Goal: Task Accomplishment & Management: Complete application form

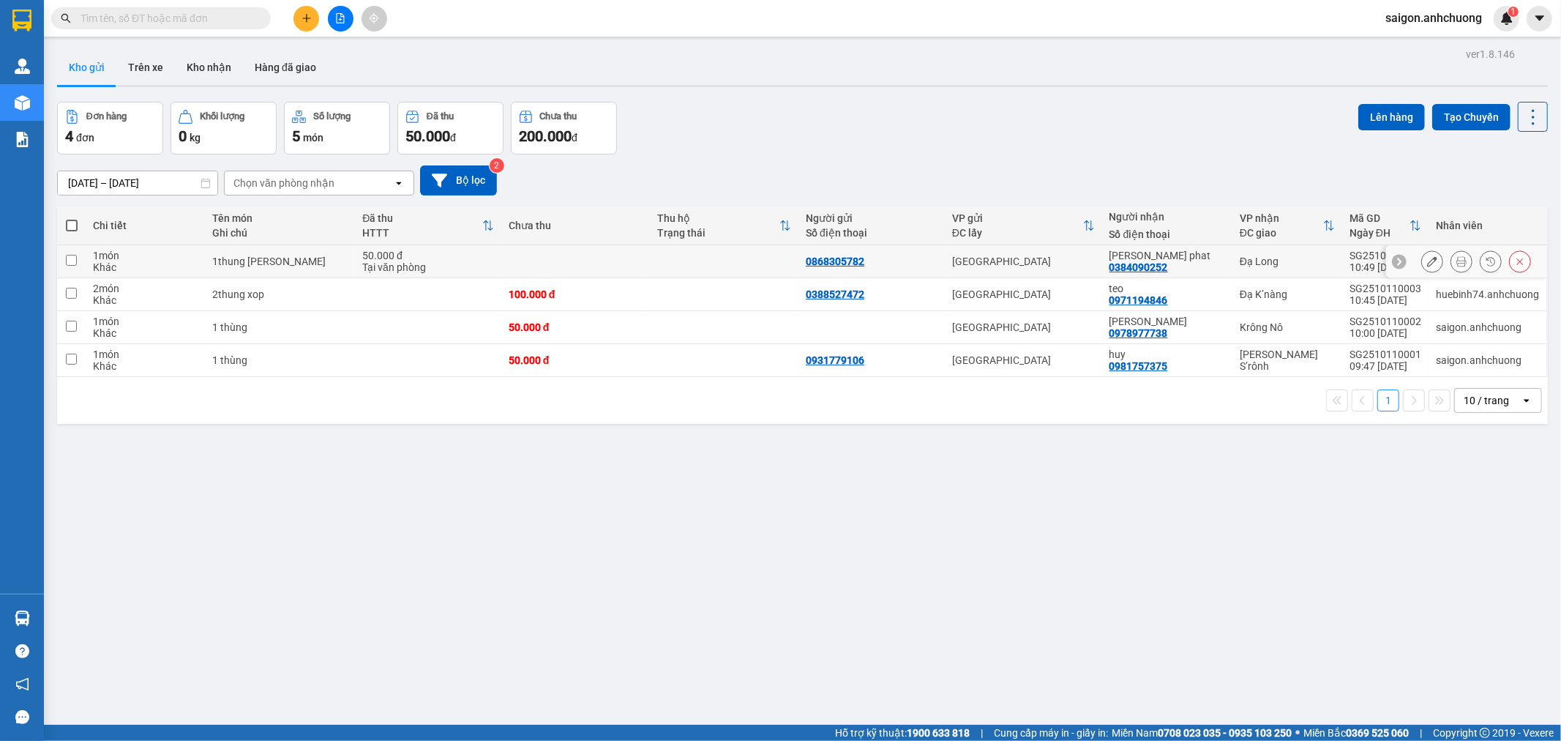
click at [440, 257] on div "50.000 đ" at bounding box center [428, 256] width 132 height 12
checkbox input "true"
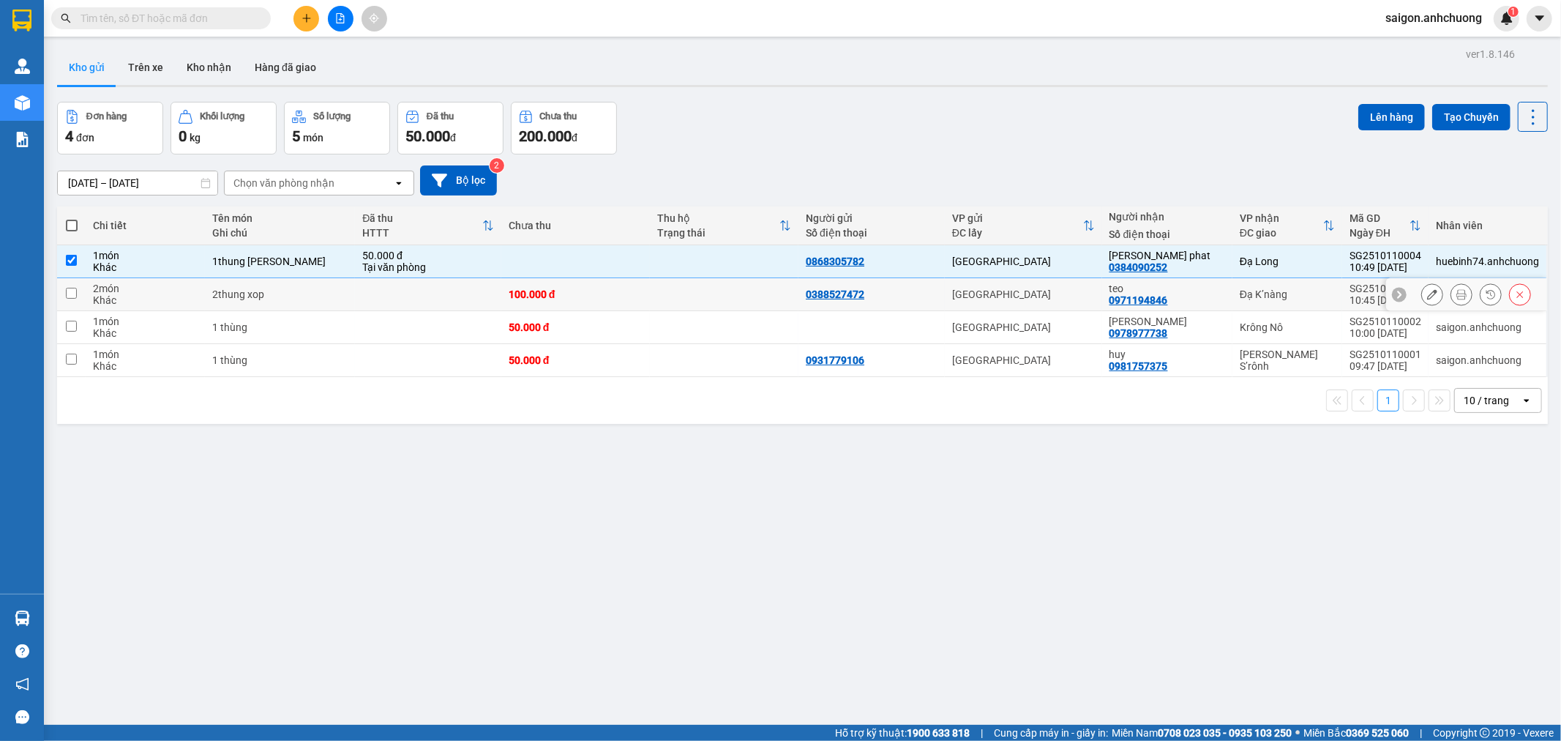
click at [438, 286] on td at bounding box center [428, 294] width 146 height 33
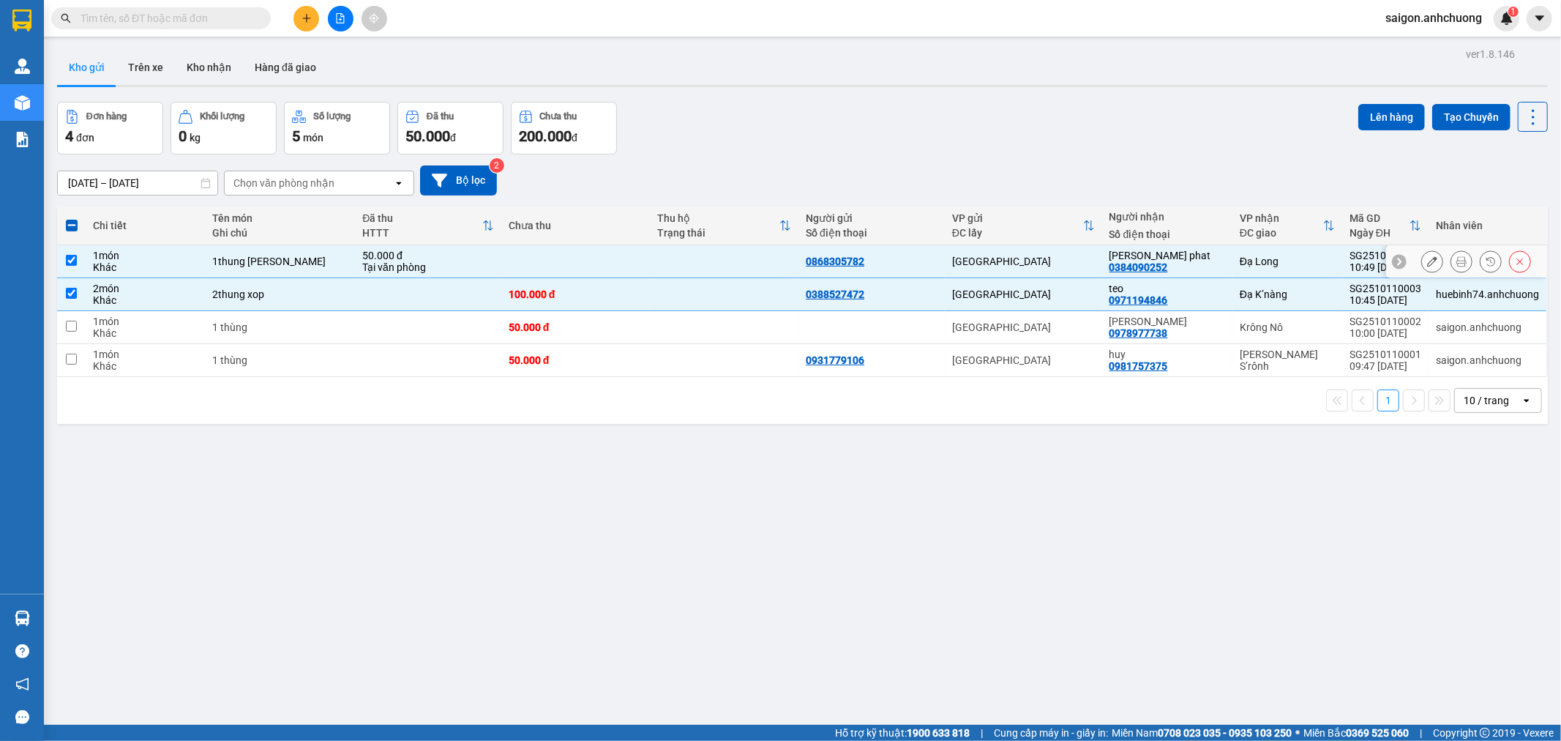
click at [1515, 266] on icon at bounding box center [1520, 261] width 10 height 10
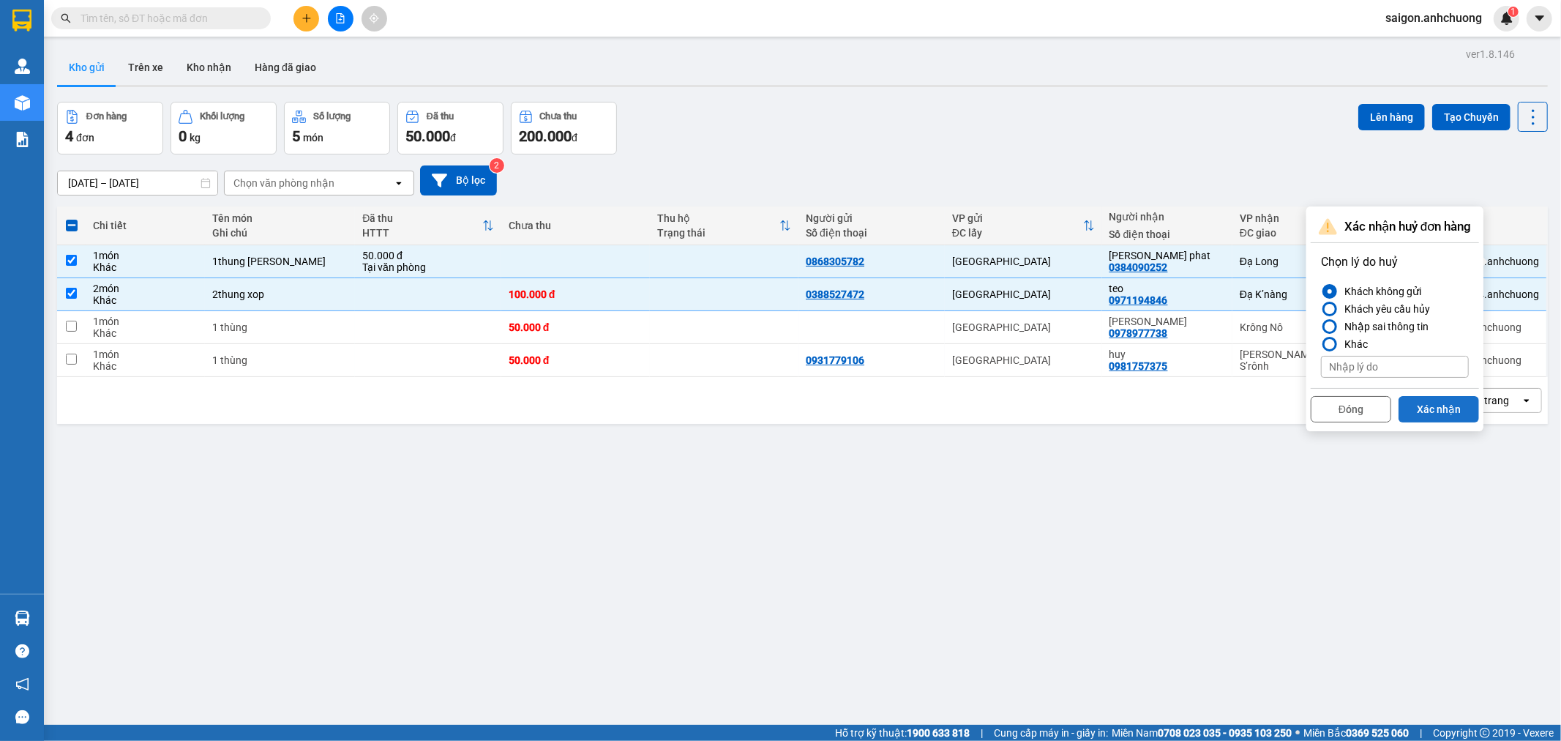
click at [1451, 408] on button "Xác nhận" at bounding box center [1439, 409] width 81 height 26
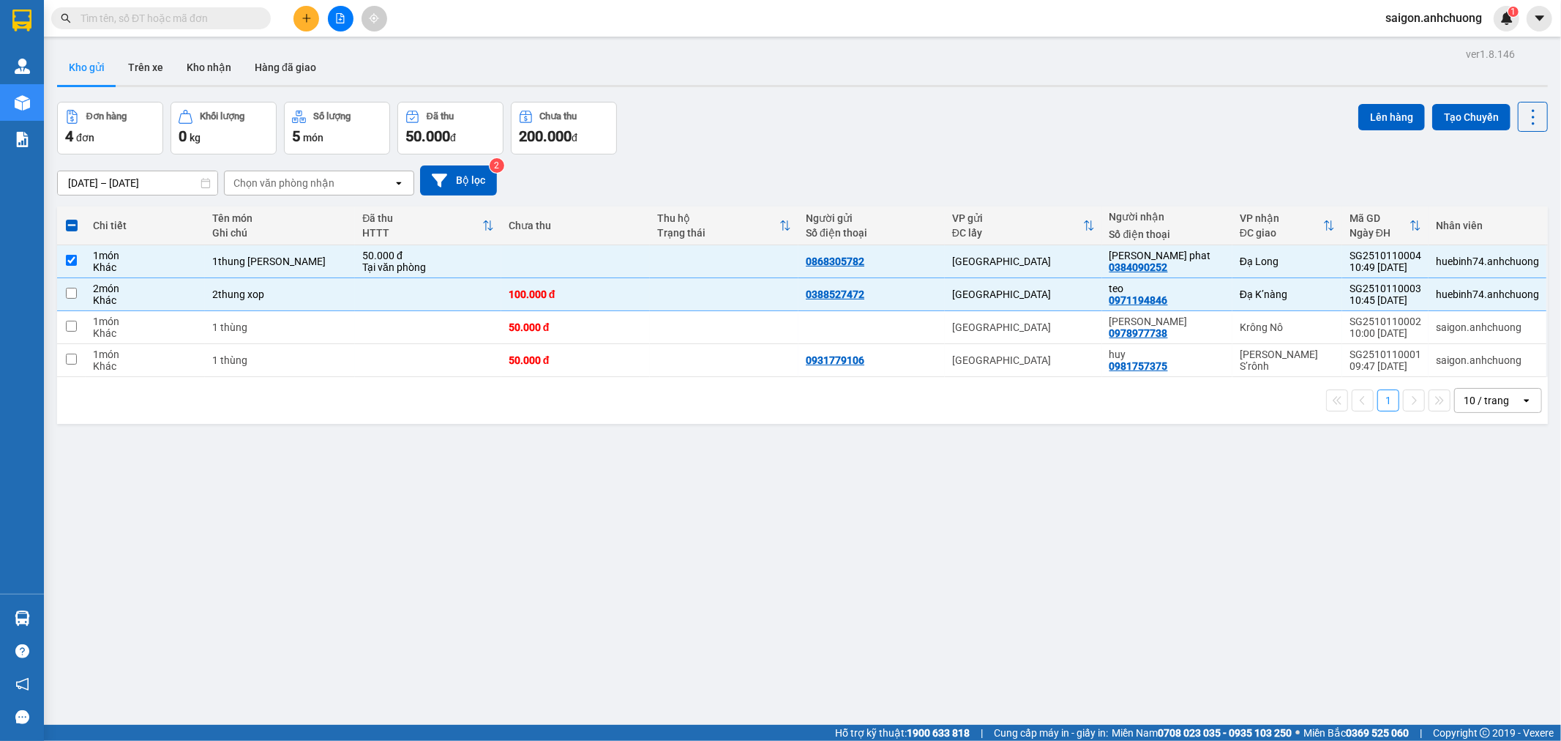
checkbox input "false"
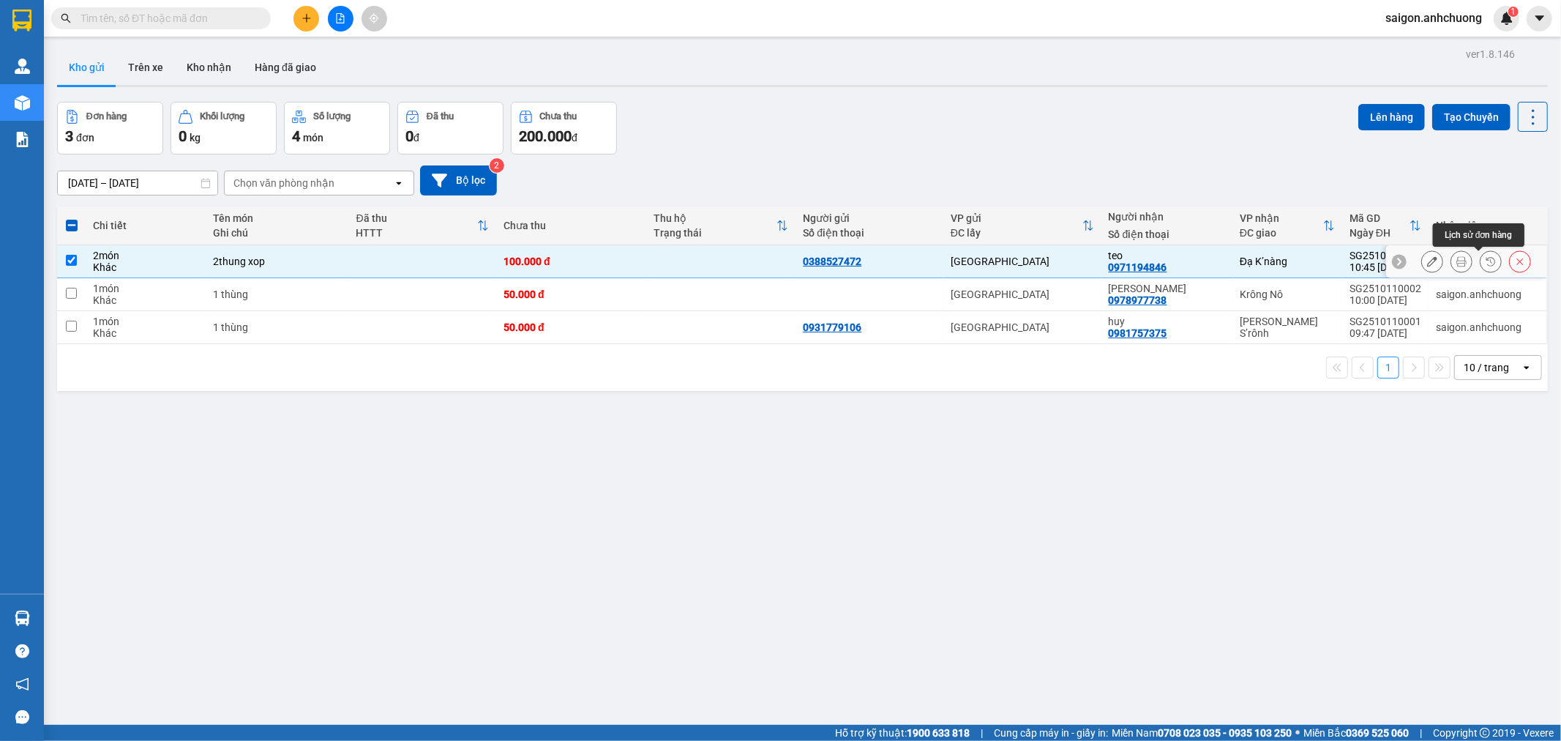
click at [1515, 261] on icon at bounding box center [1520, 261] width 10 height 10
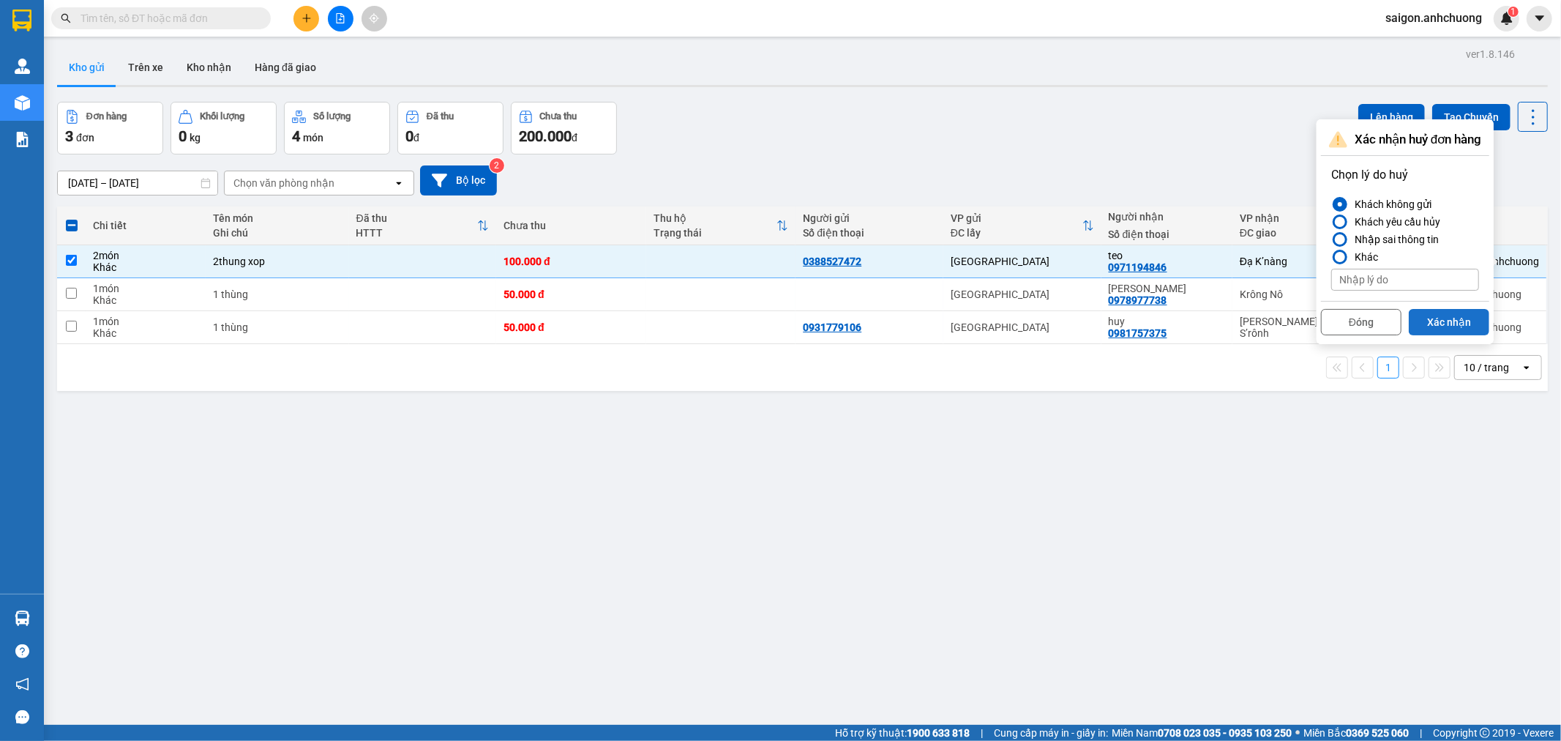
click at [1474, 321] on button "Xác nhận" at bounding box center [1449, 322] width 81 height 26
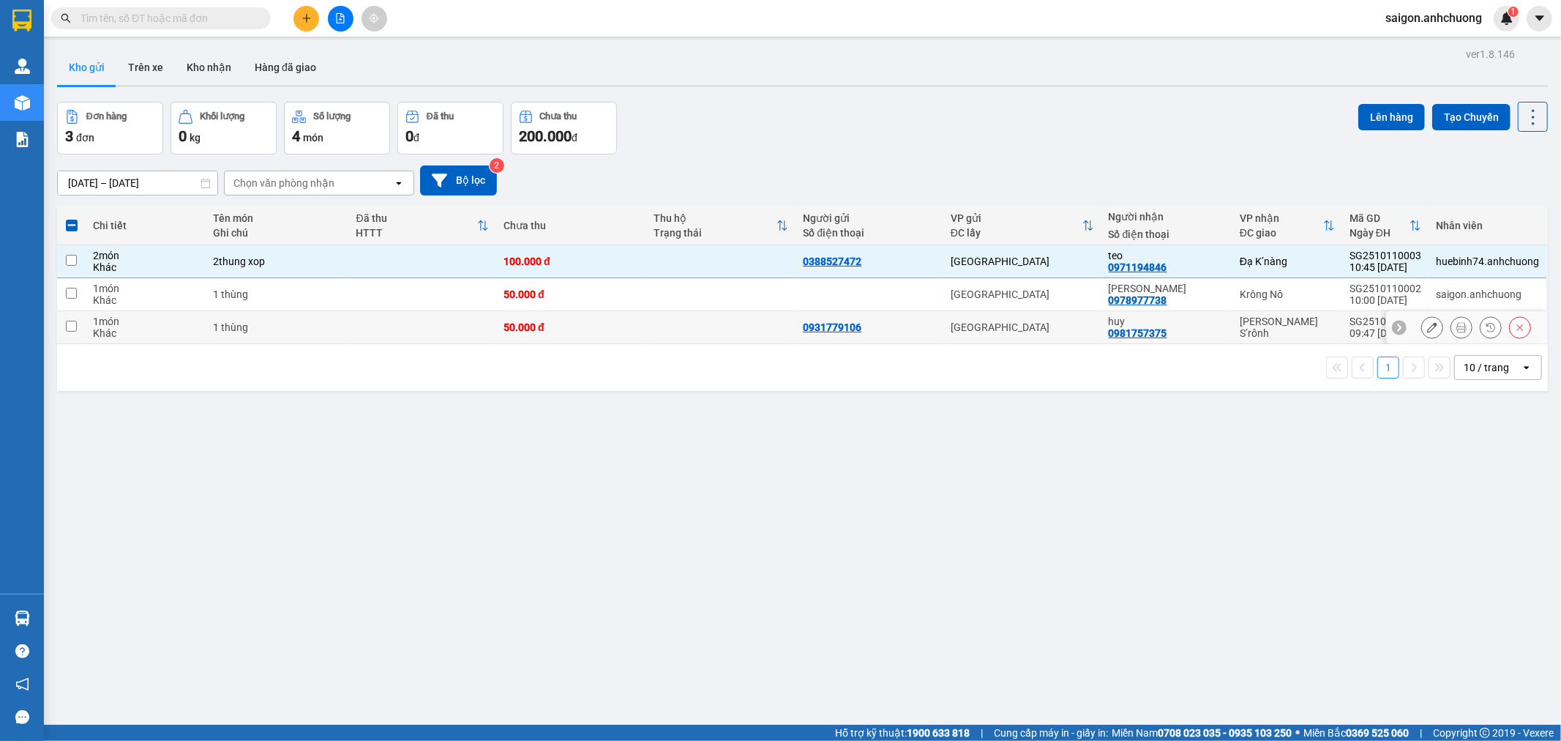
checkbox input "false"
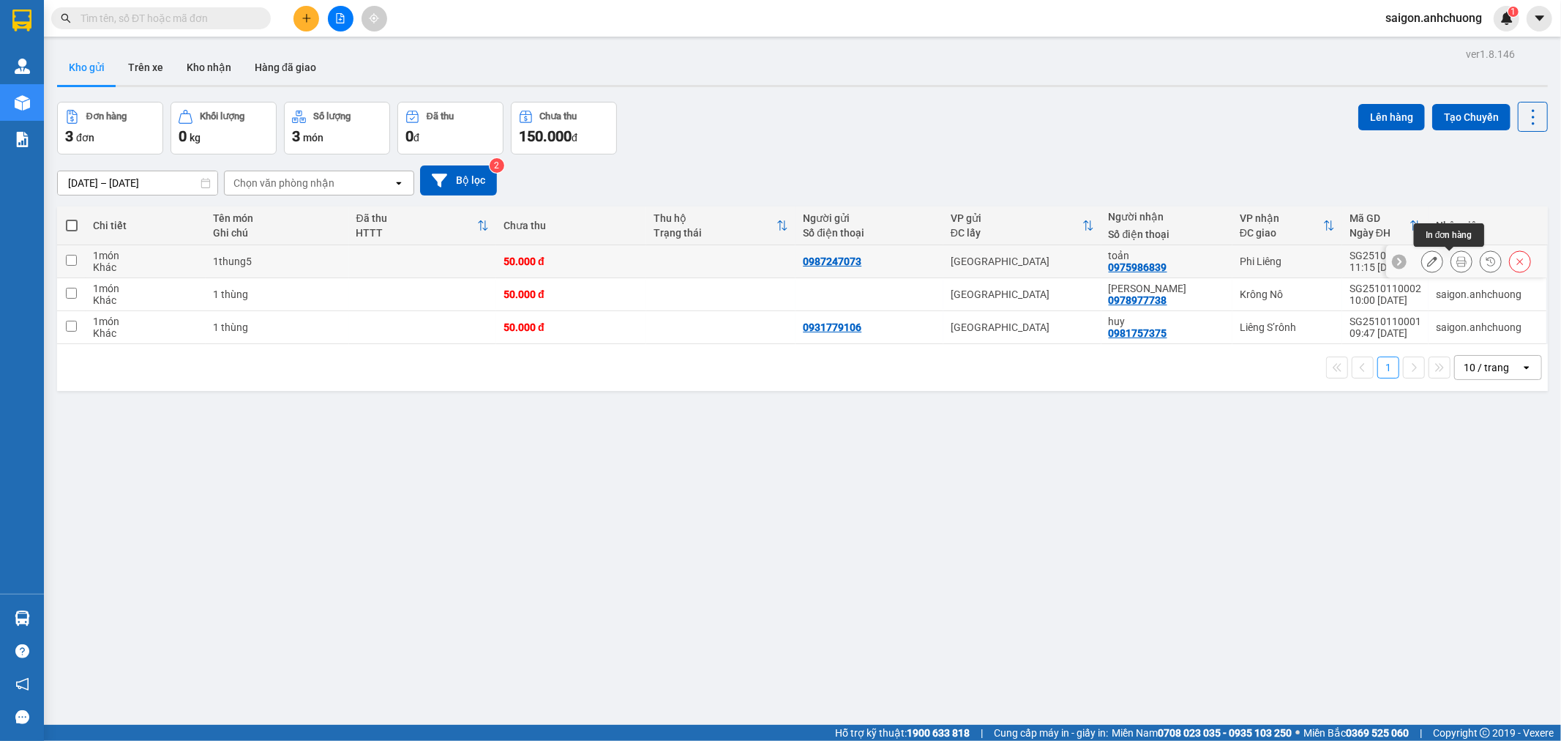
click at [1456, 261] on icon at bounding box center [1461, 261] width 10 height 10
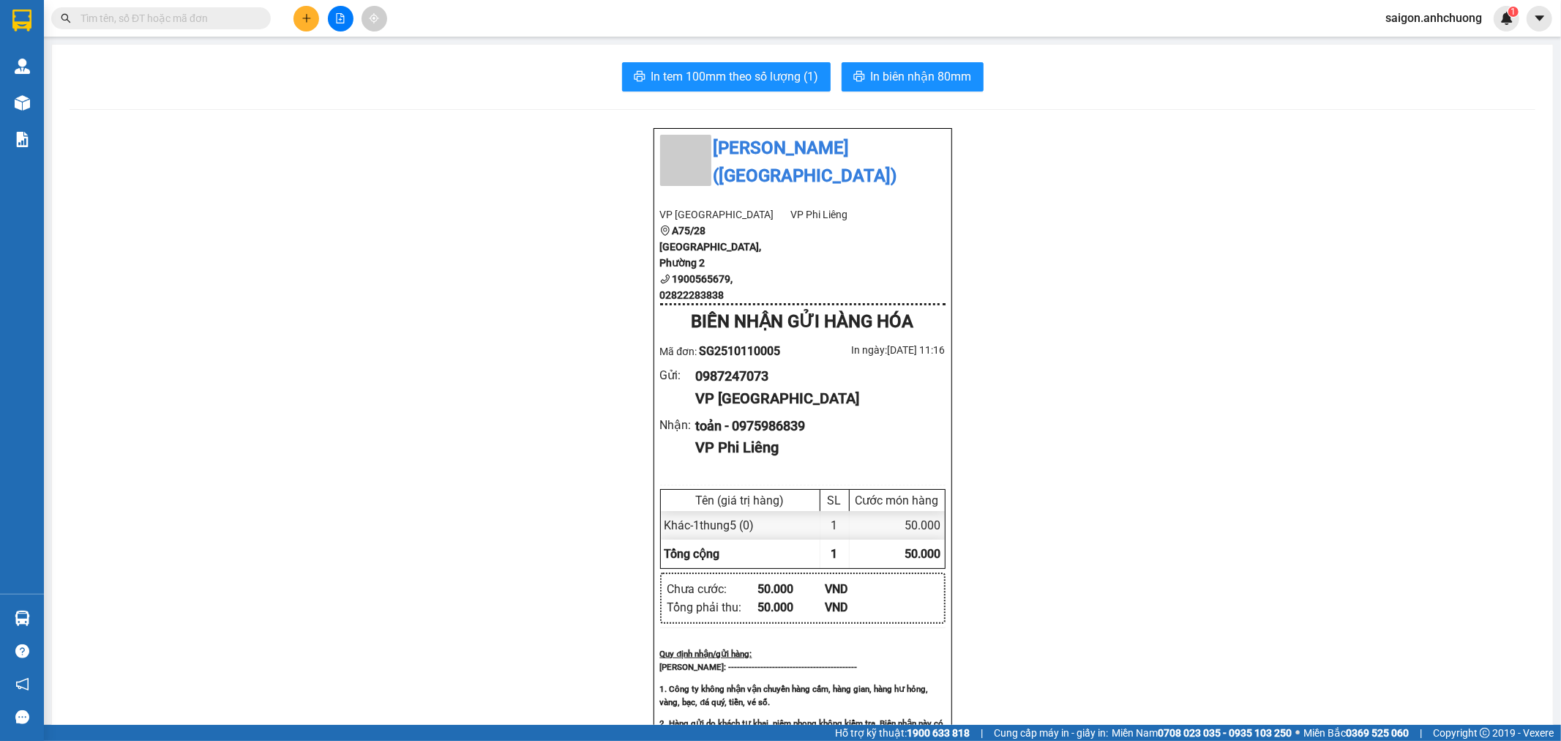
click at [741, 60] on div "In tem 100mm theo số lượng (1) In biên nhận 80mm Anh Chương (Lâm Đồng) VP Sài …" at bounding box center [802, 651] width 1501 height 1212
click at [761, 81] on span "In tem 100mm theo số lượng (1)" at bounding box center [735, 76] width 168 height 18
click at [299, 15] on button at bounding box center [306, 19] width 26 height 26
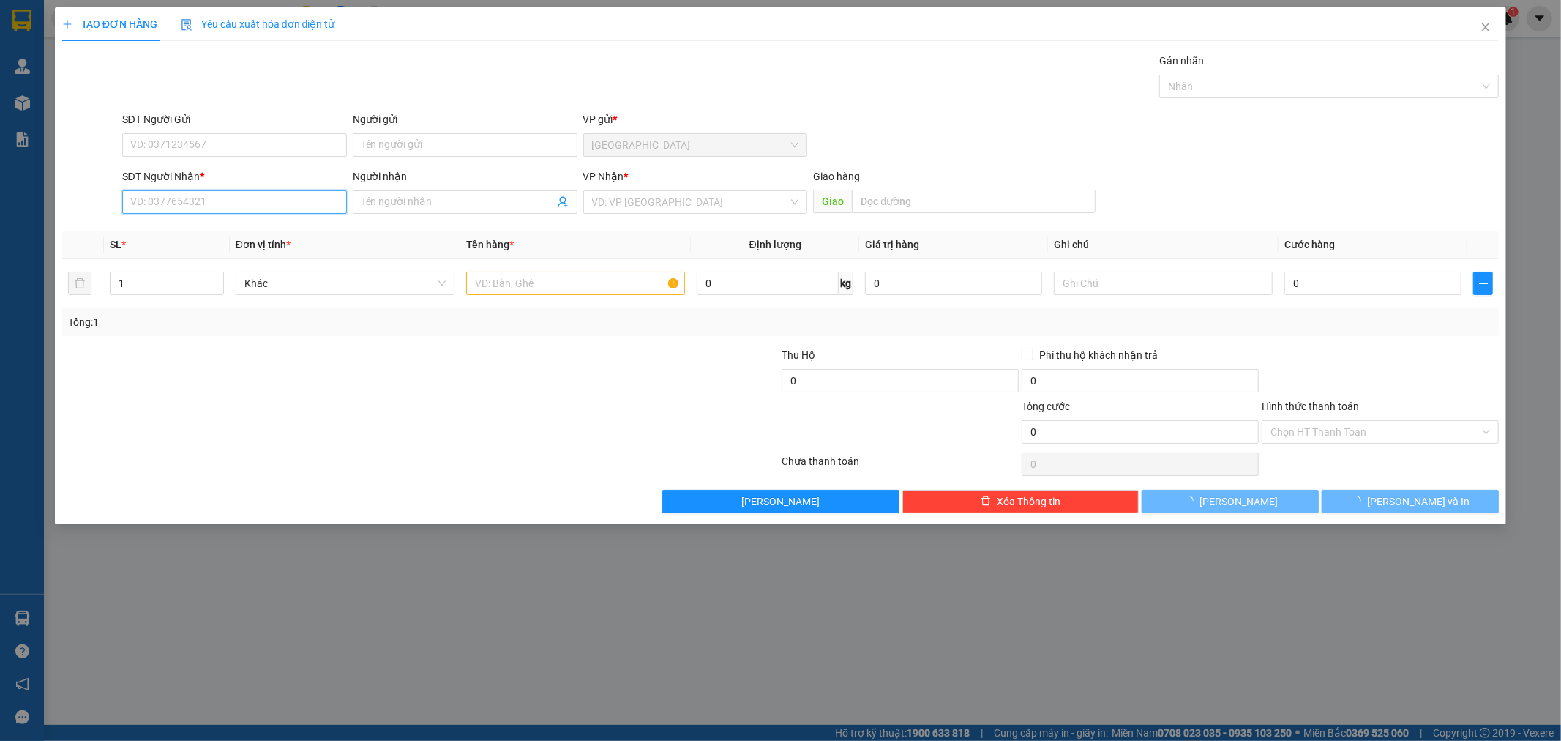
click at [274, 198] on input "SĐT Người Nhận *" at bounding box center [234, 201] width 225 height 23
type input "0354424412"
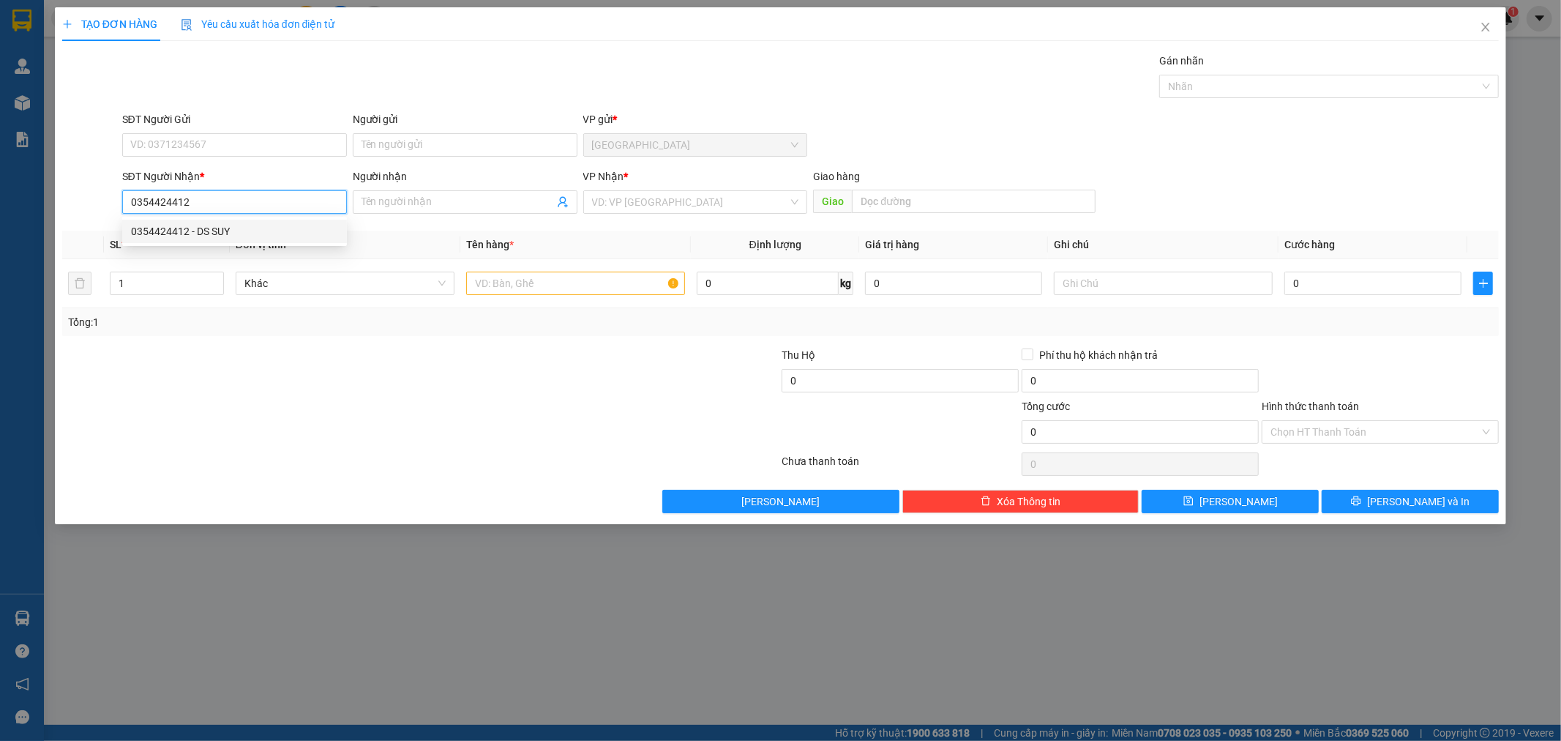
click at [255, 212] on input "0354424412" at bounding box center [234, 201] width 225 height 23
click at [247, 231] on div "0354424412 - DS SUY" at bounding box center [234, 231] width 207 height 16
type input "DS SUY"
type input "TRUNG TÂM Y TẾ"
type input "0354424412"
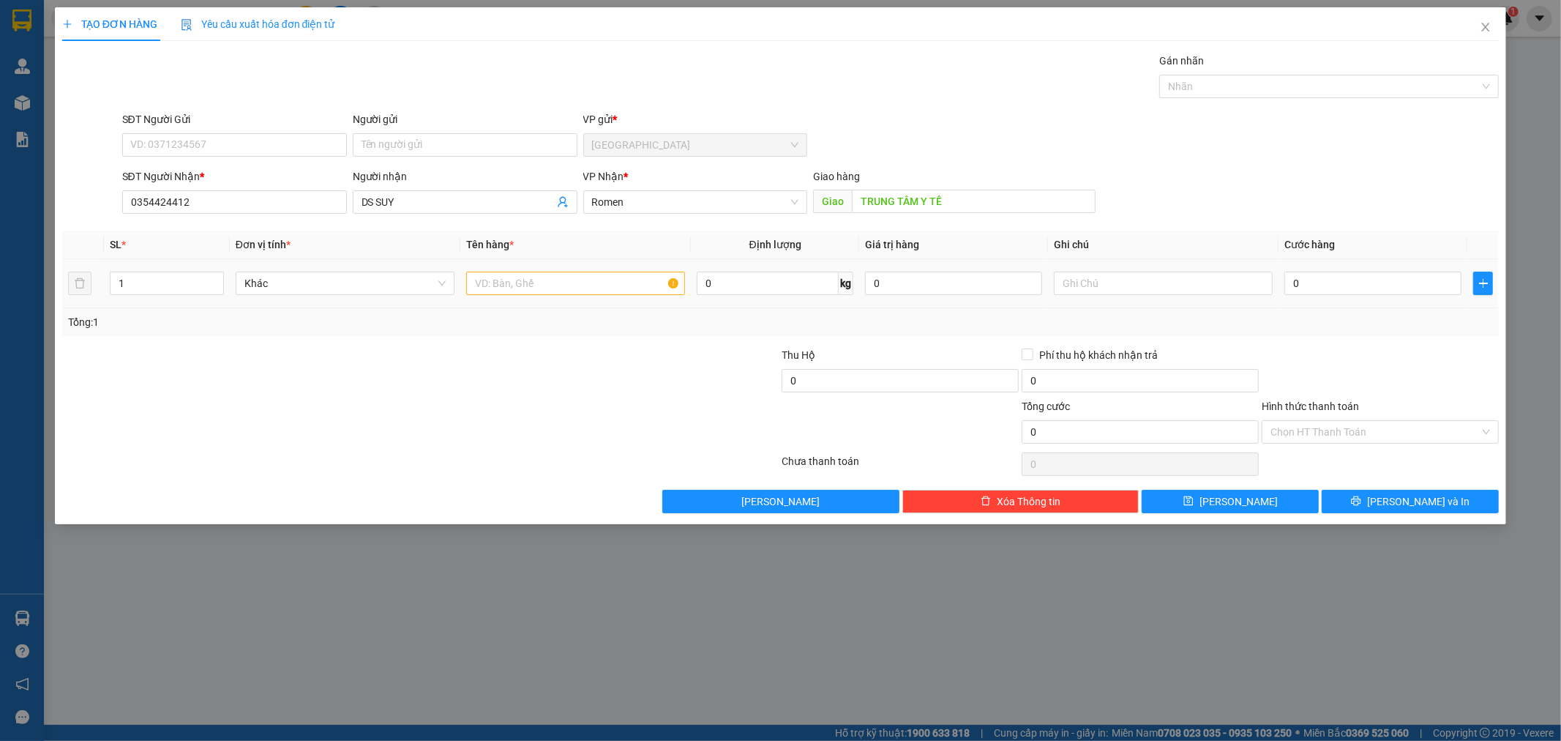
click at [610, 302] on td at bounding box center [575, 283] width 231 height 49
click at [605, 295] on input "text" at bounding box center [575, 283] width 219 height 23
type input "1 thùng"
click at [1358, 280] on input "0" at bounding box center [1372, 283] width 177 height 23
type input "4"
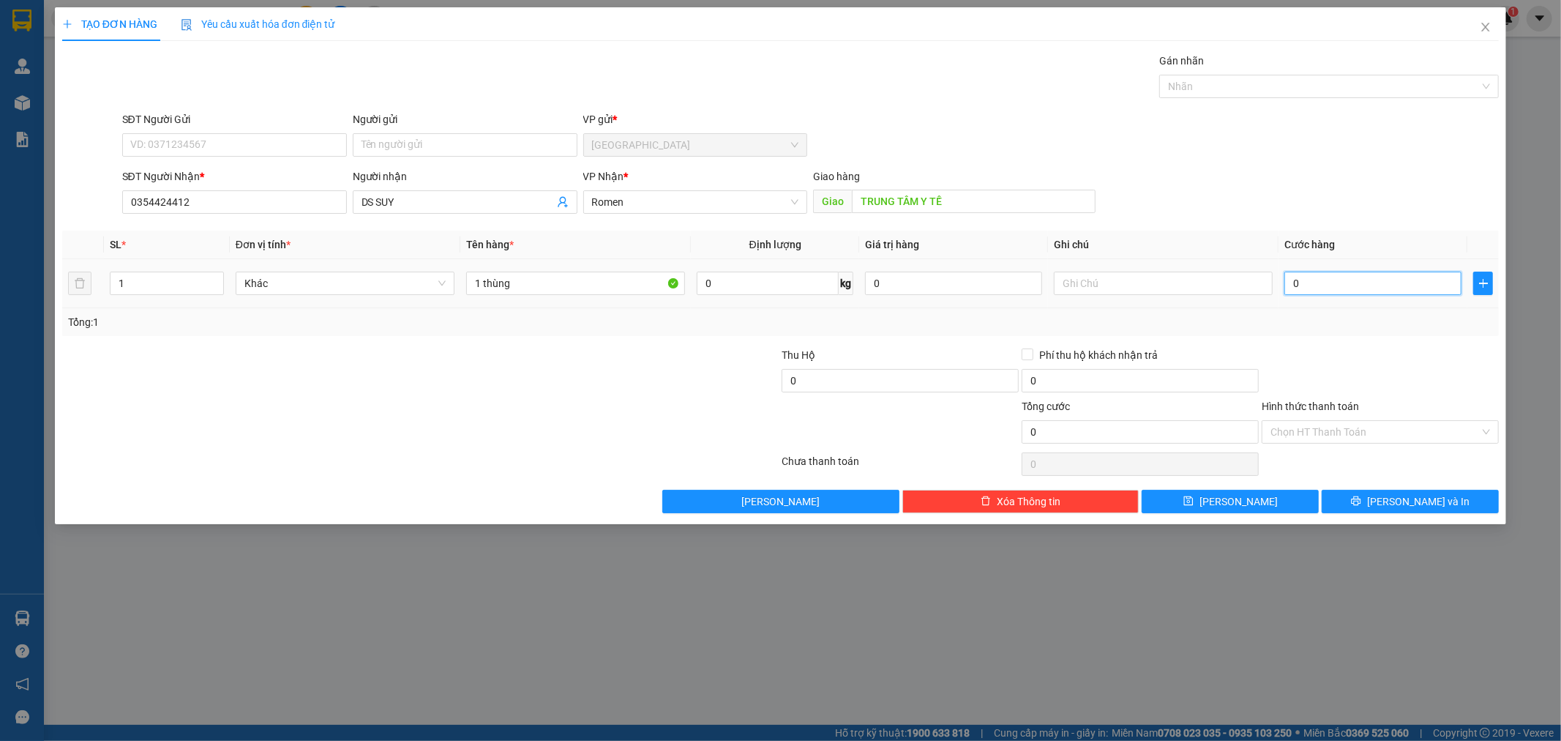
type input "4"
type input "40"
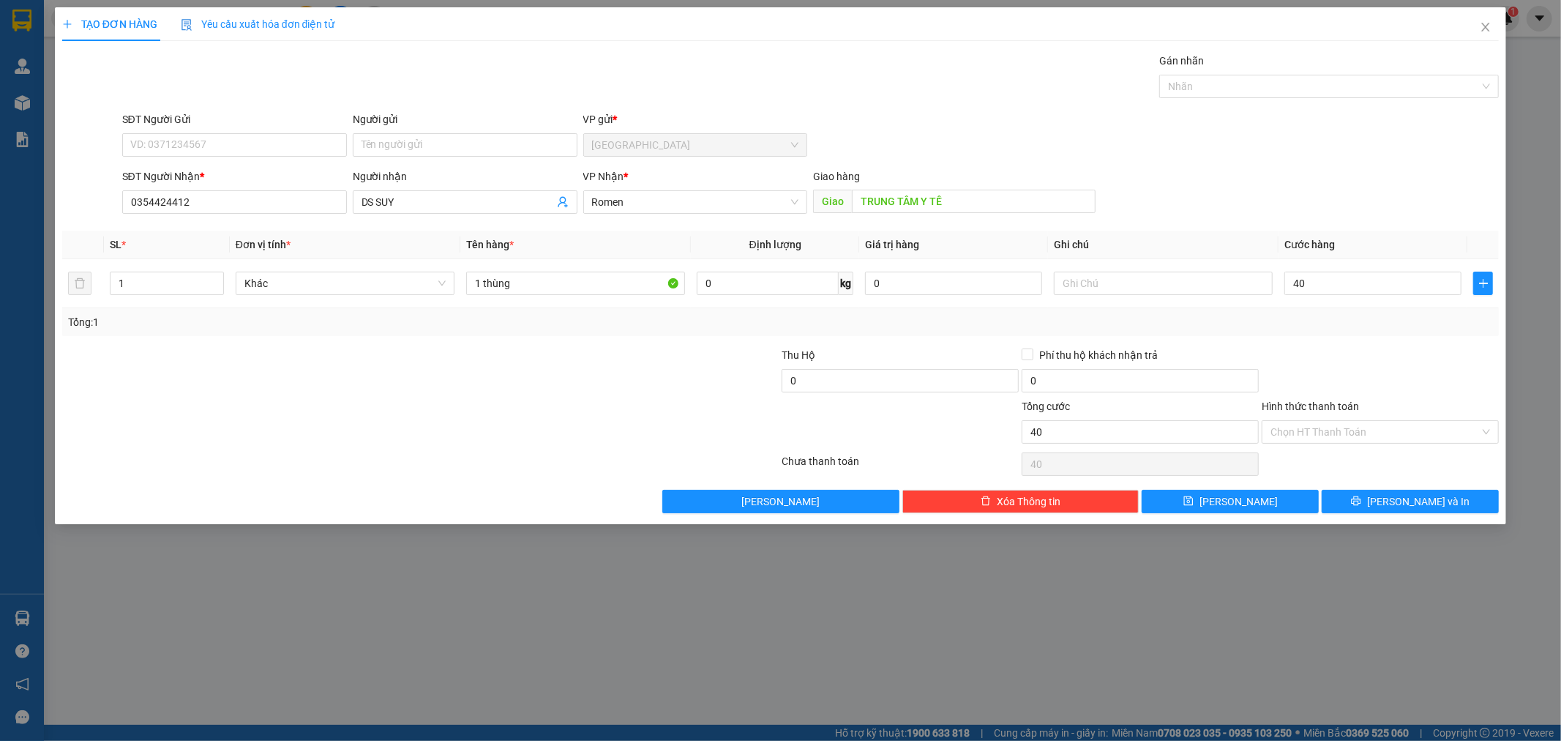
type input "40.000"
click at [1351, 174] on div "SĐT Người Nhận * 0354424412 Người nhận DS SUY VP Nhận * Romen Giao hàng Giao TR…" at bounding box center [810, 193] width 1383 height 51
click at [1392, 343] on div "Transit Pickup Surcharge Ids Transit Deliver Surcharge Ids Transit Deliver Surc…" at bounding box center [780, 283] width 1437 height 460
click at [1403, 376] on div at bounding box center [1380, 372] width 240 height 51
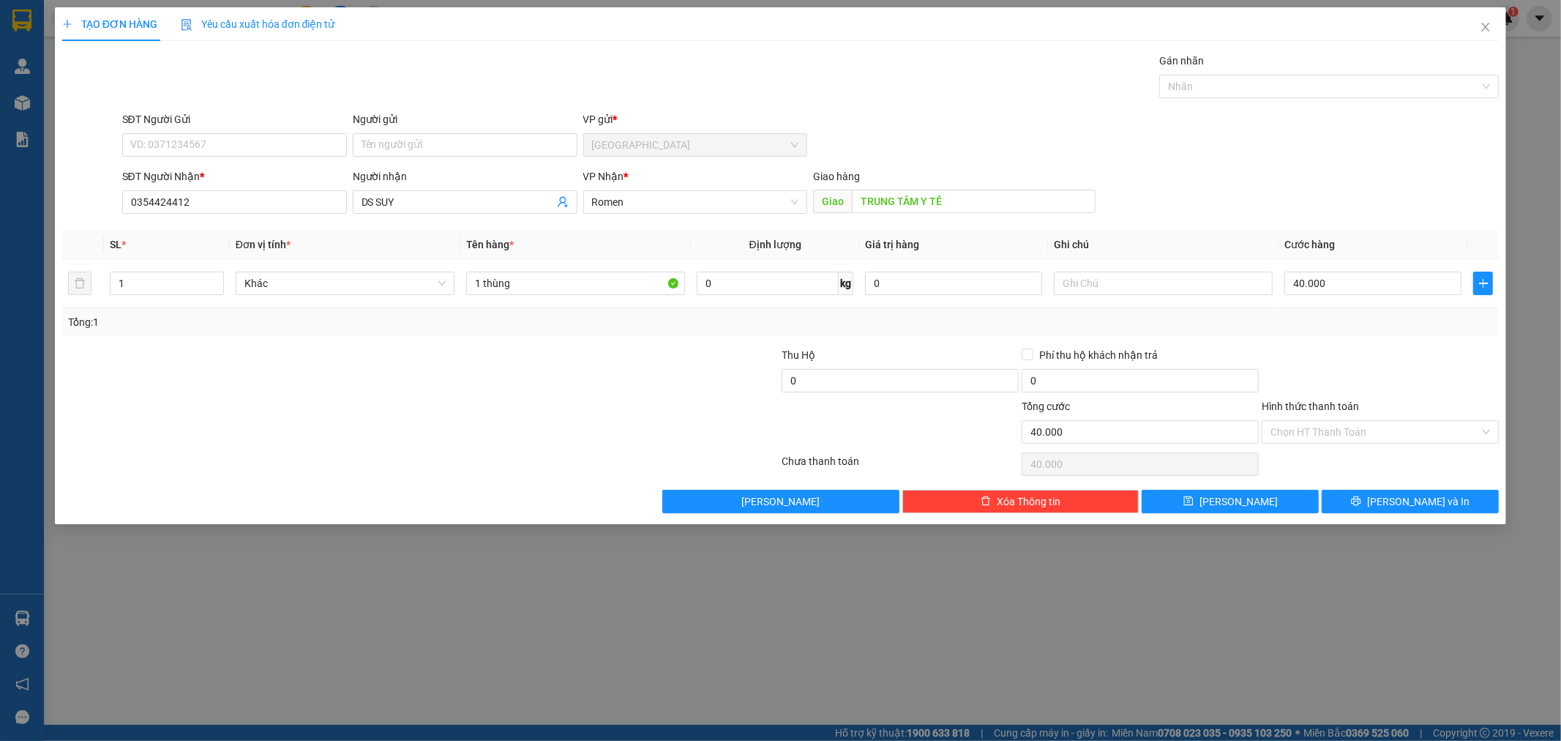
click at [1403, 376] on div at bounding box center [1380, 372] width 240 height 51
click at [1408, 426] on input "Hình thức thanh toán" at bounding box center [1375, 432] width 209 height 22
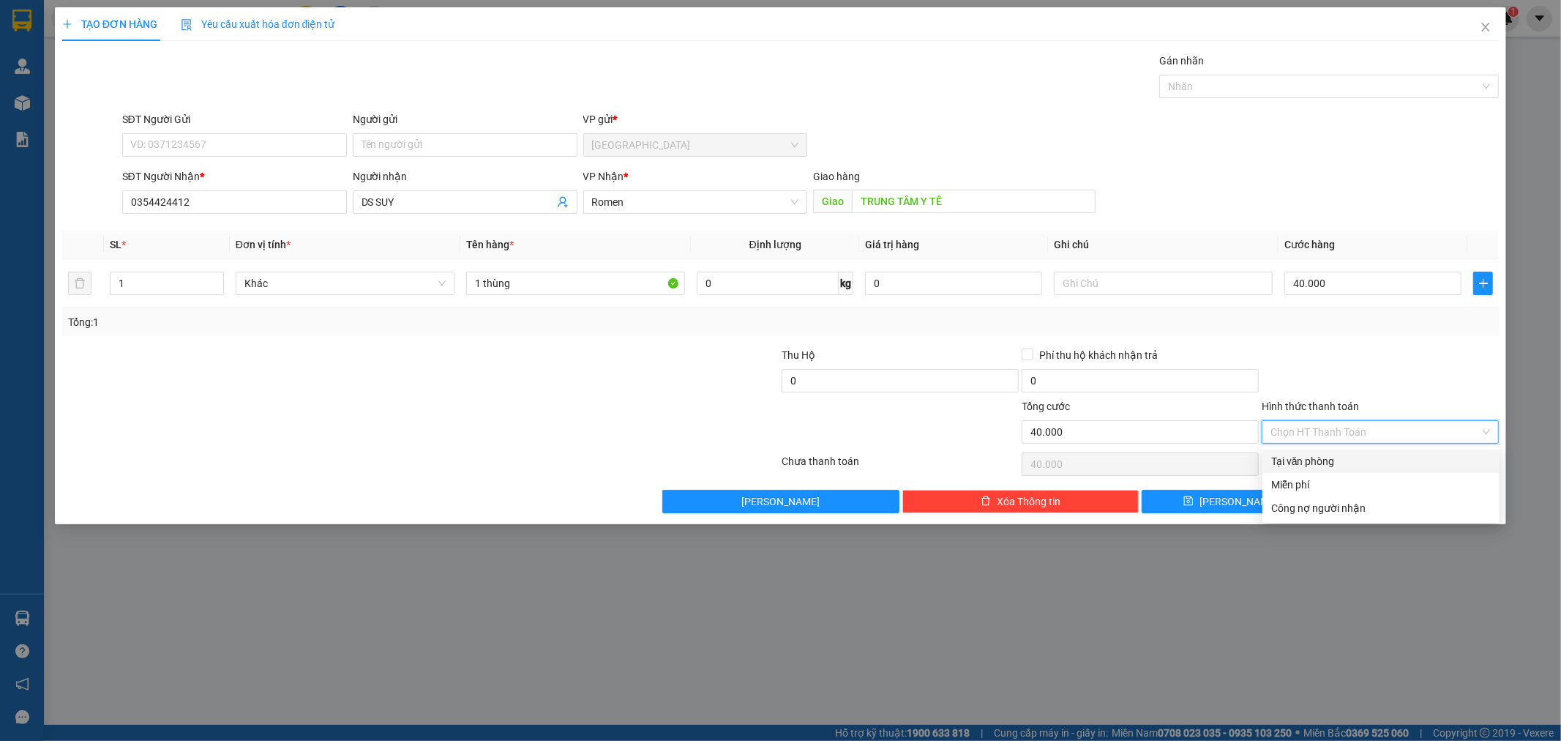
click at [1384, 450] on div "Tại văn phòng" at bounding box center [1380, 460] width 237 height 23
type input "0"
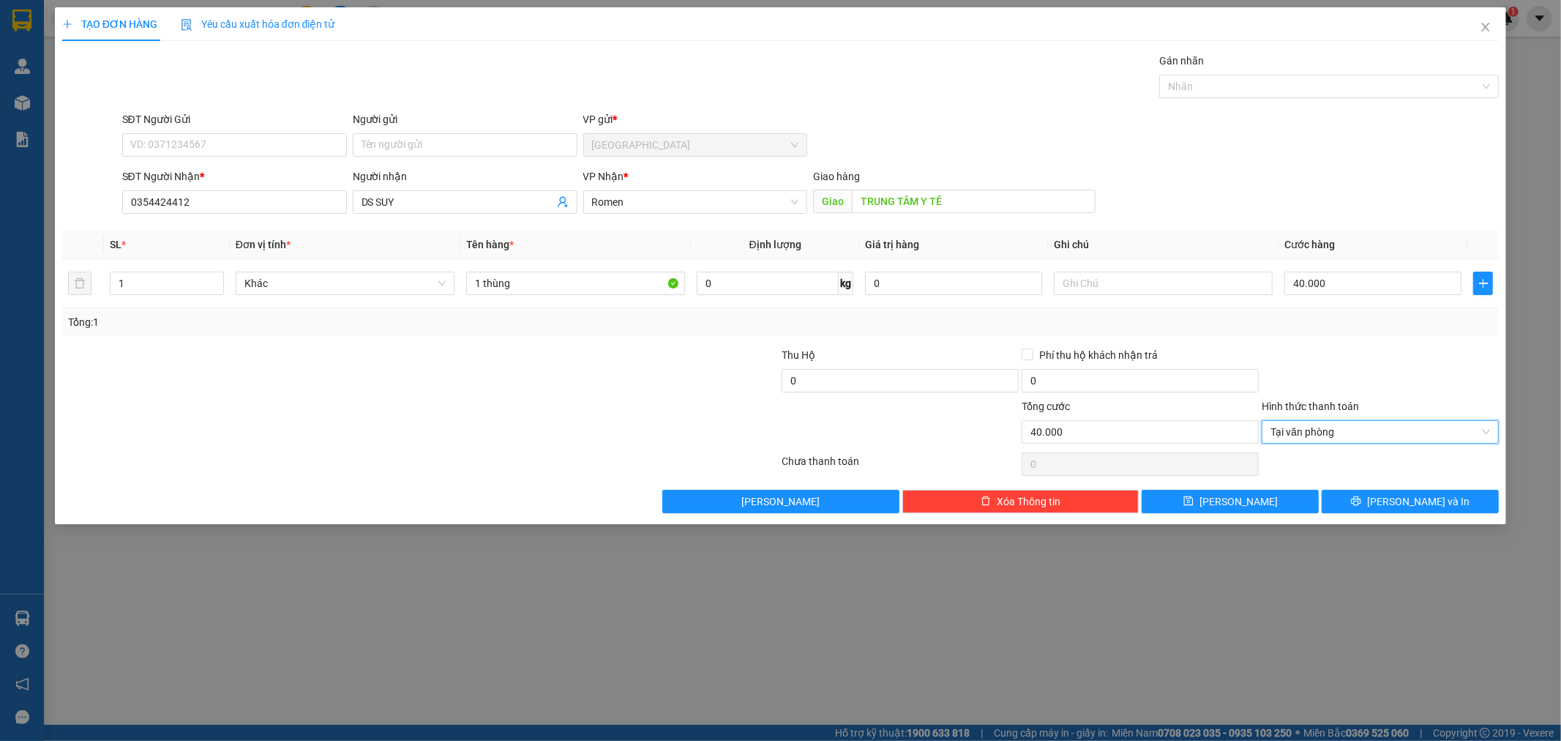
click at [1386, 364] on div at bounding box center [1380, 372] width 240 height 51
click at [1424, 491] on button "Lưu và In" at bounding box center [1410, 501] width 177 height 23
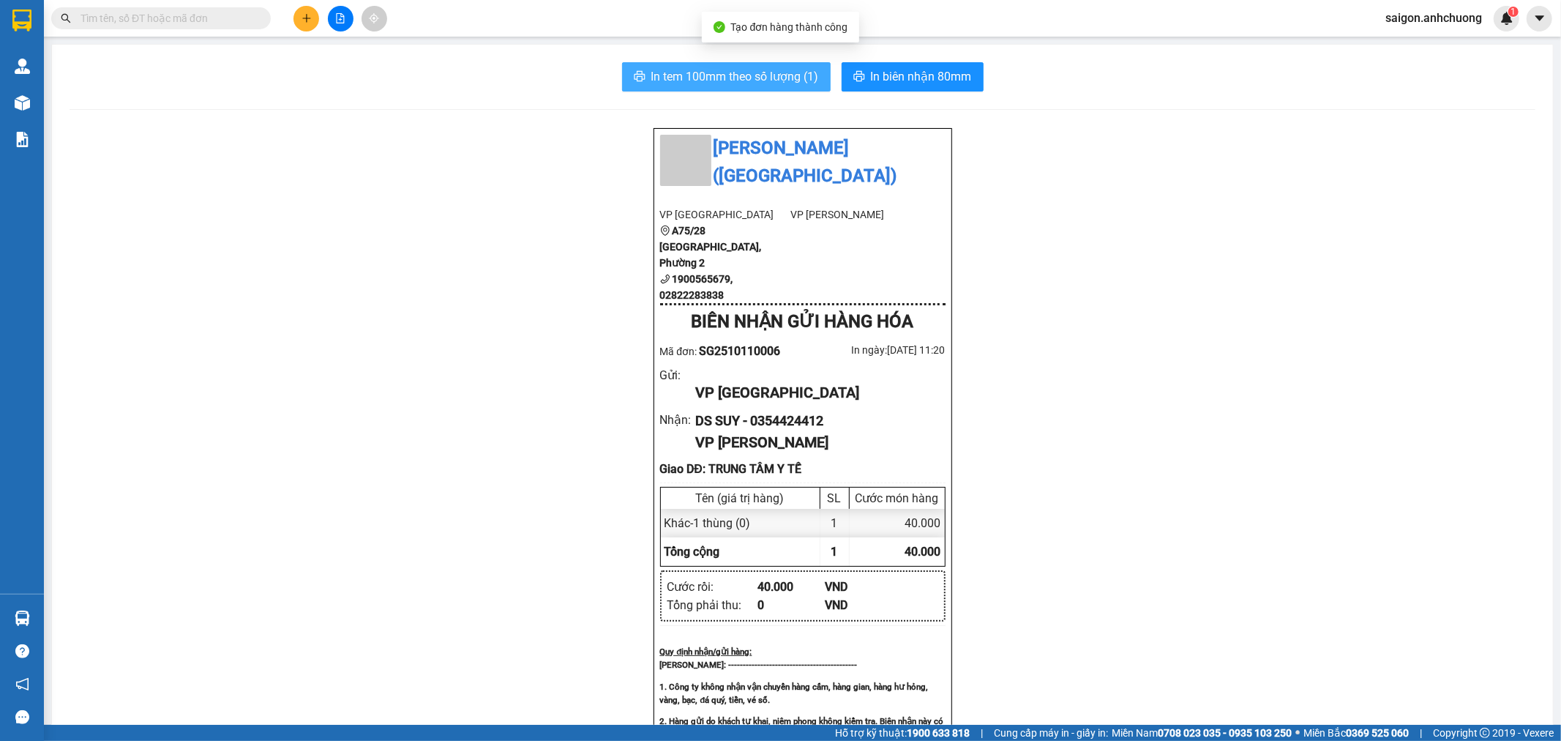
click at [760, 91] on button "In tem 100mm theo số lượng (1)" at bounding box center [726, 76] width 209 height 29
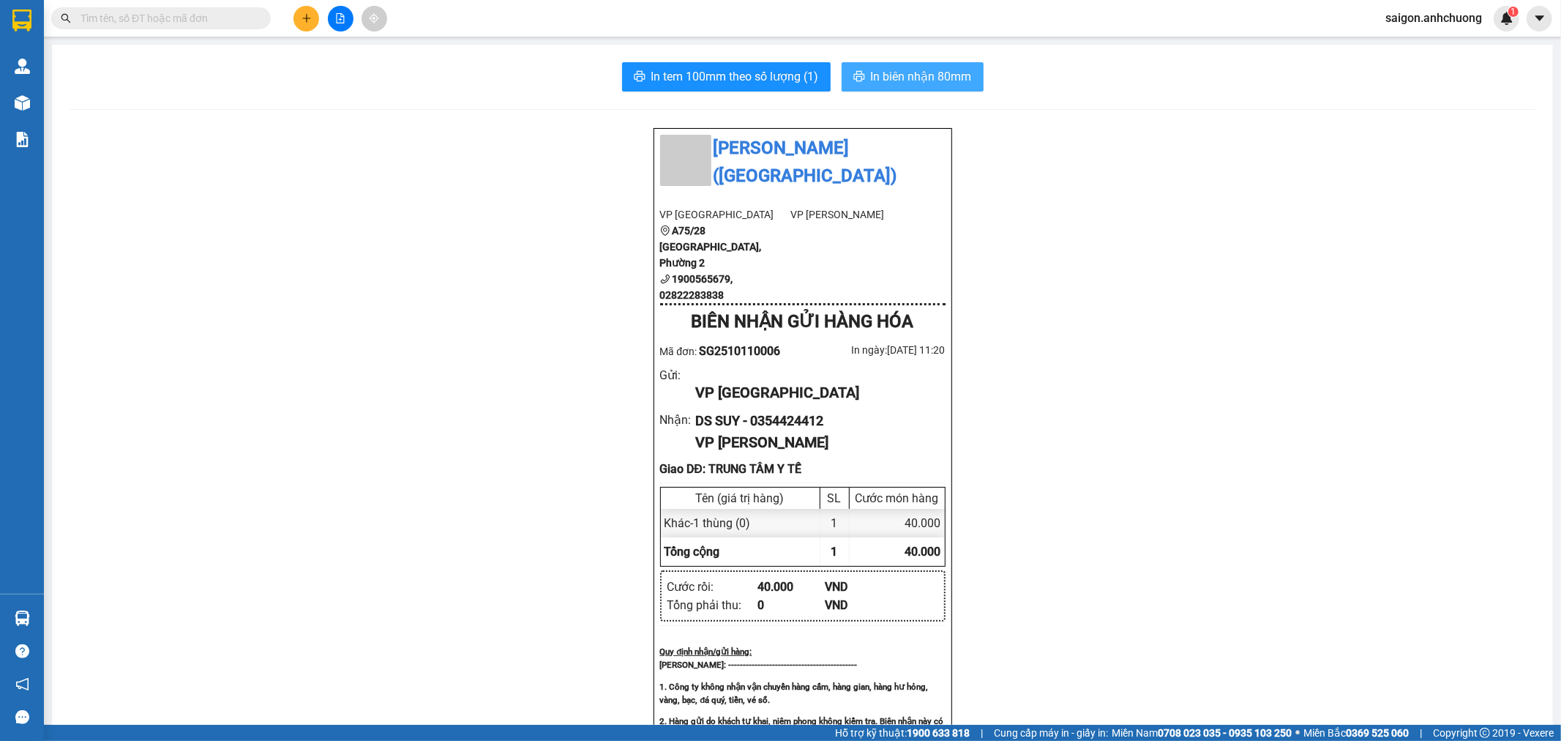
click at [908, 89] on button "In biên nhận 80mm" at bounding box center [913, 76] width 142 height 29
click at [768, 76] on span "In tem 100mm theo số lượng (1)" at bounding box center [735, 76] width 168 height 18
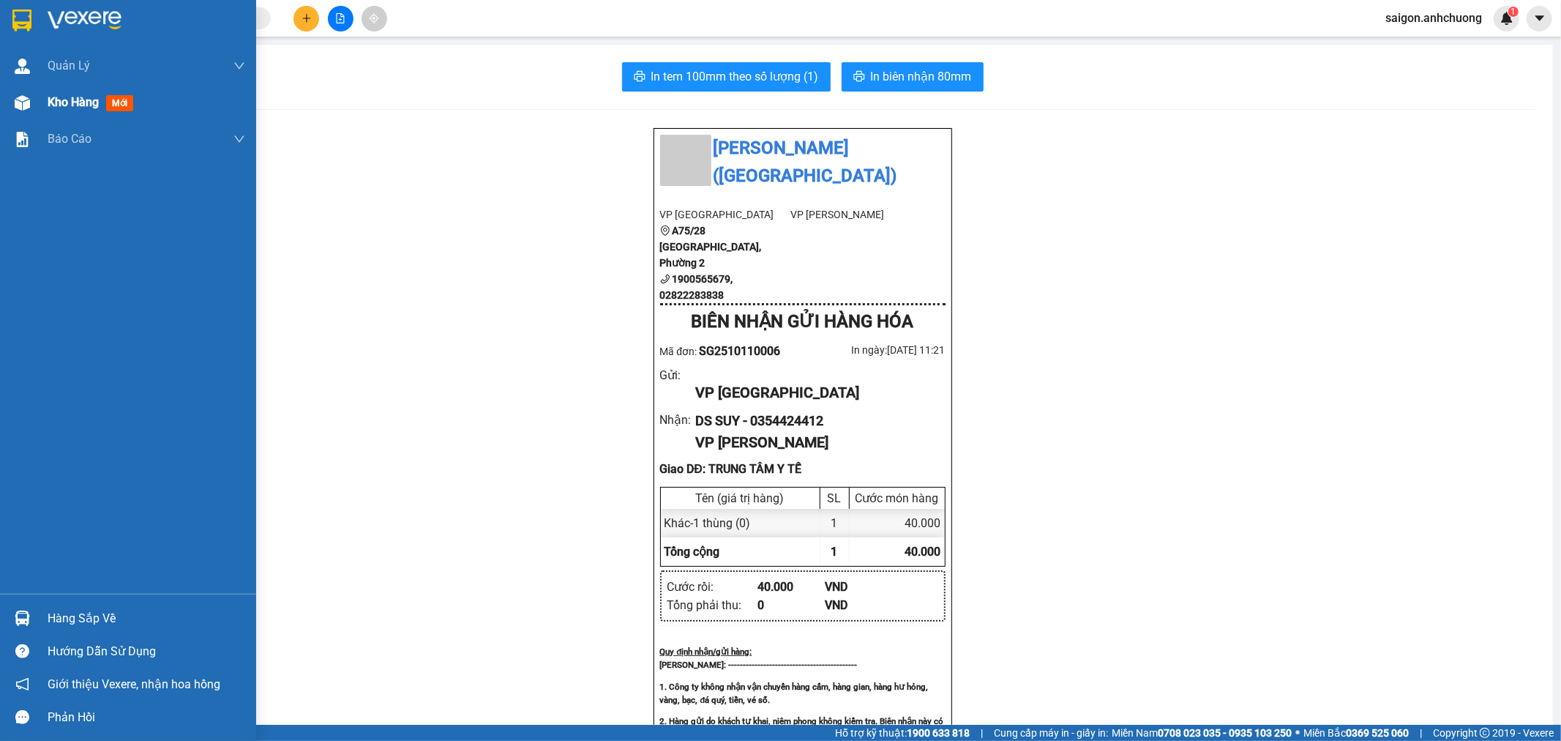
click at [71, 100] on span "Kho hàng" at bounding box center [73, 102] width 51 height 14
